Goal: Transaction & Acquisition: Purchase product/service

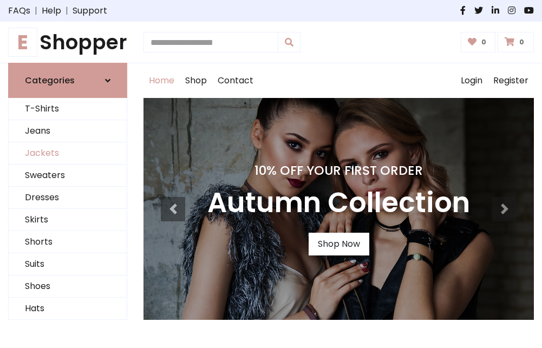
click at [68, 154] on link "Jackets" at bounding box center [68, 154] width 118 height 22
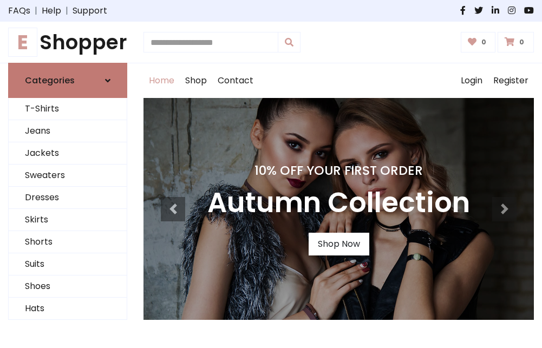
click at [68, 81] on h6 "Categories" at bounding box center [50, 80] width 50 height 10
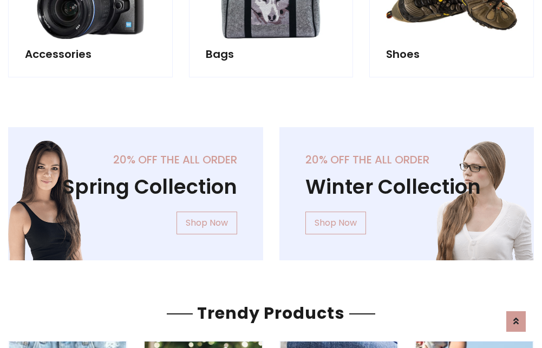
scroll to position [1013, 0]
